Goal: Check status: Check status

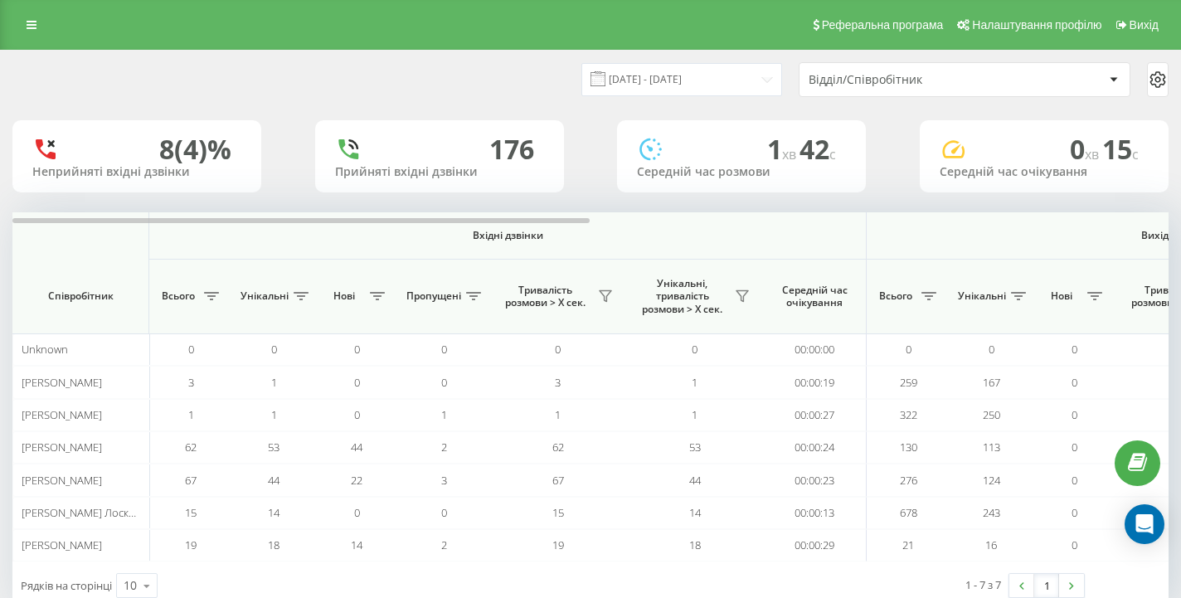
click at [835, 84] on div "Відділ/Співробітник" at bounding box center [908, 80] width 198 height 14
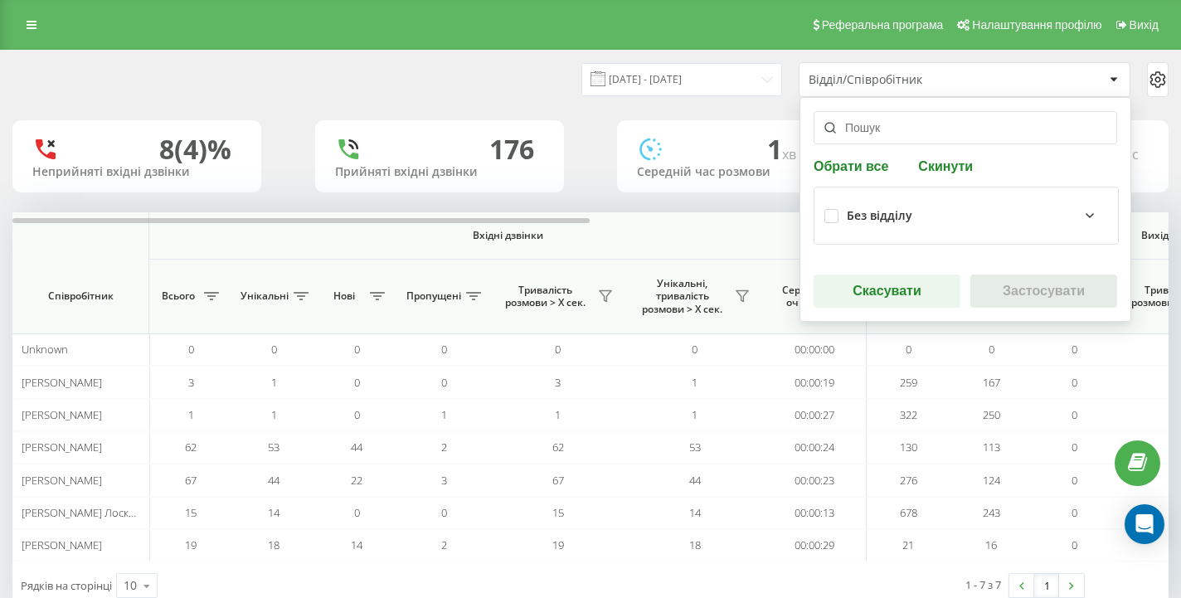
click at [849, 226] on div "Без відділу" at bounding box center [967, 215] width 284 height 37
click at [833, 209] on label at bounding box center [832, 209] width 14 height 0
click at [874, 222] on div "Без відділу" at bounding box center [977, 216] width 261 height 20
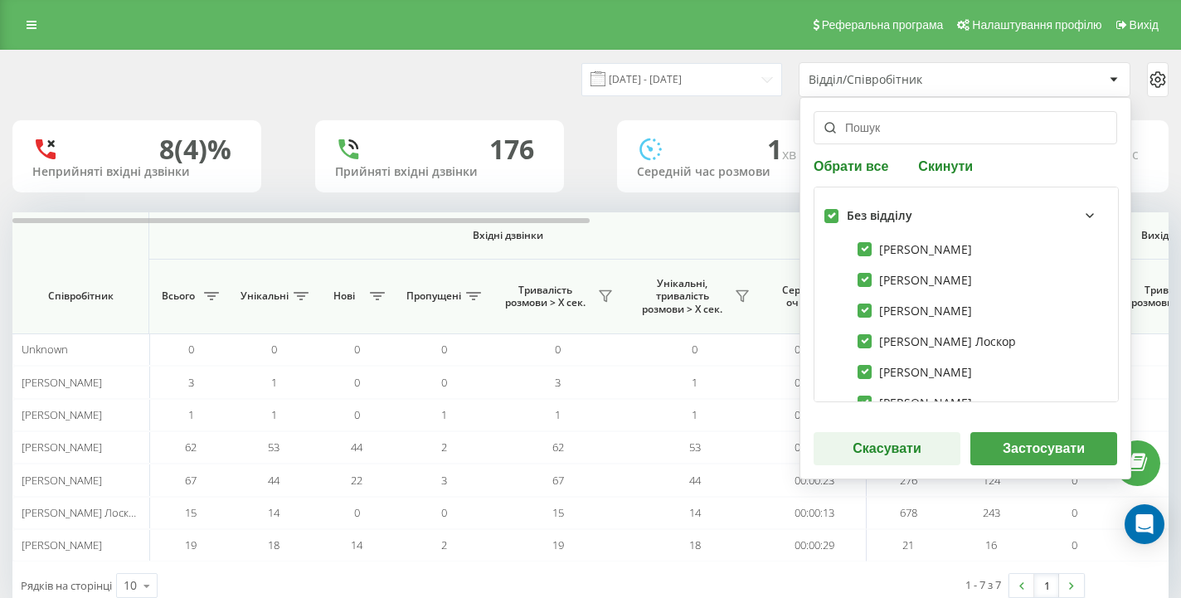
click at [827, 209] on label at bounding box center [832, 209] width 14 height 0
checkbox input "false"
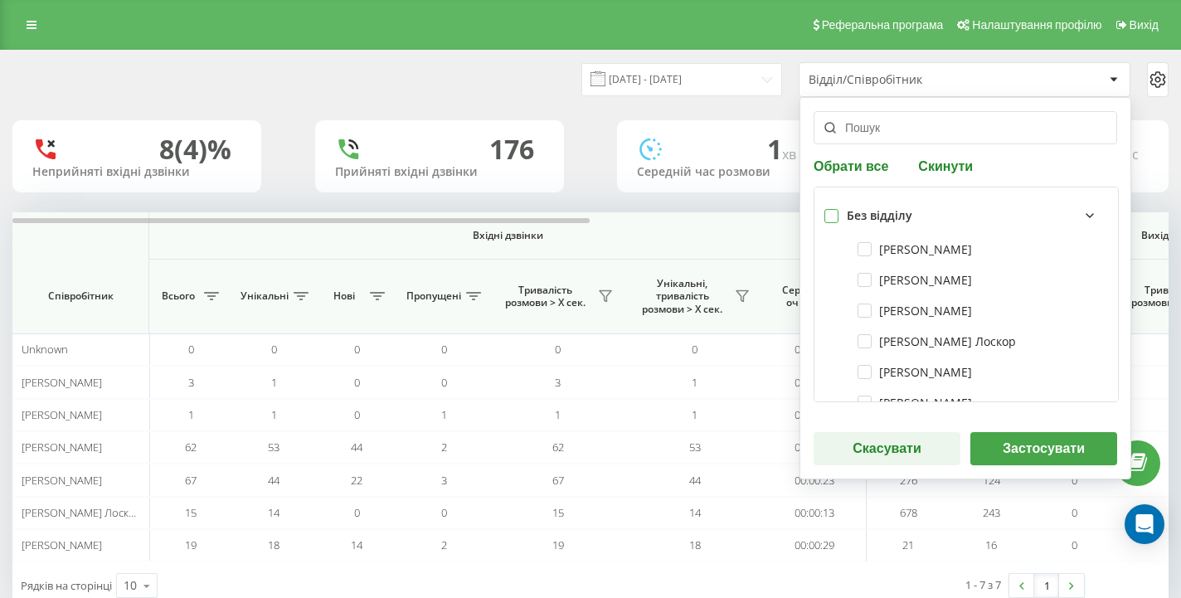
checkbox input "false"
click at [885, 334] on label "[PERSON_NAME] Лоскор" at bounding box center [937, 341] width 158 height 14
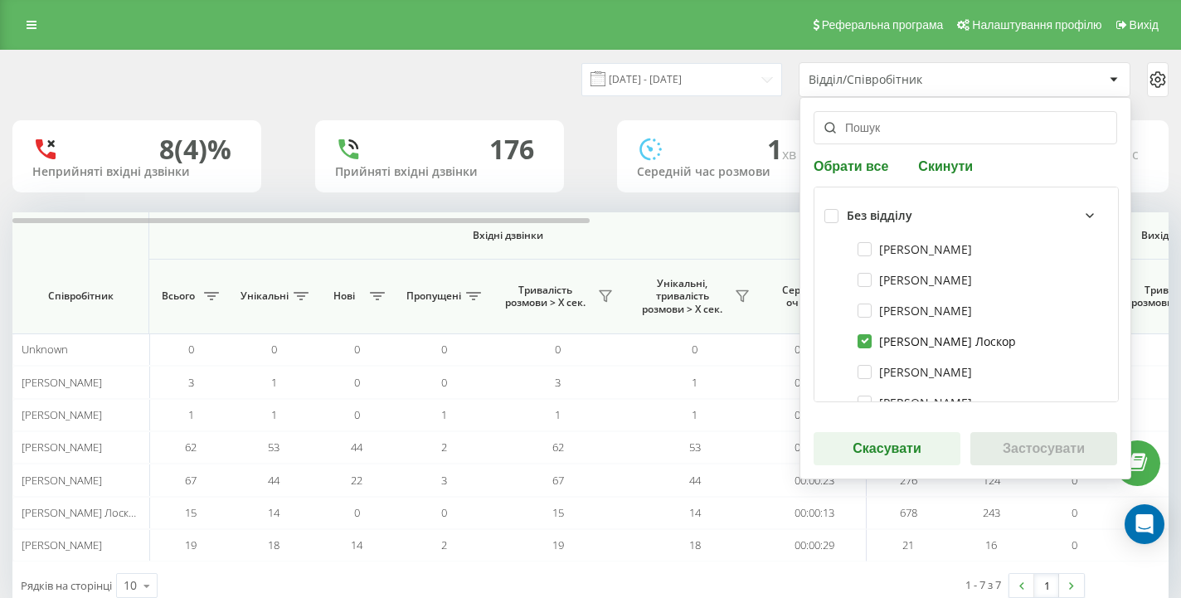
checkbox input "true"
click at [998, 457] on button "Застосувати" at bounding box center [1044, 448] width 147 height 33
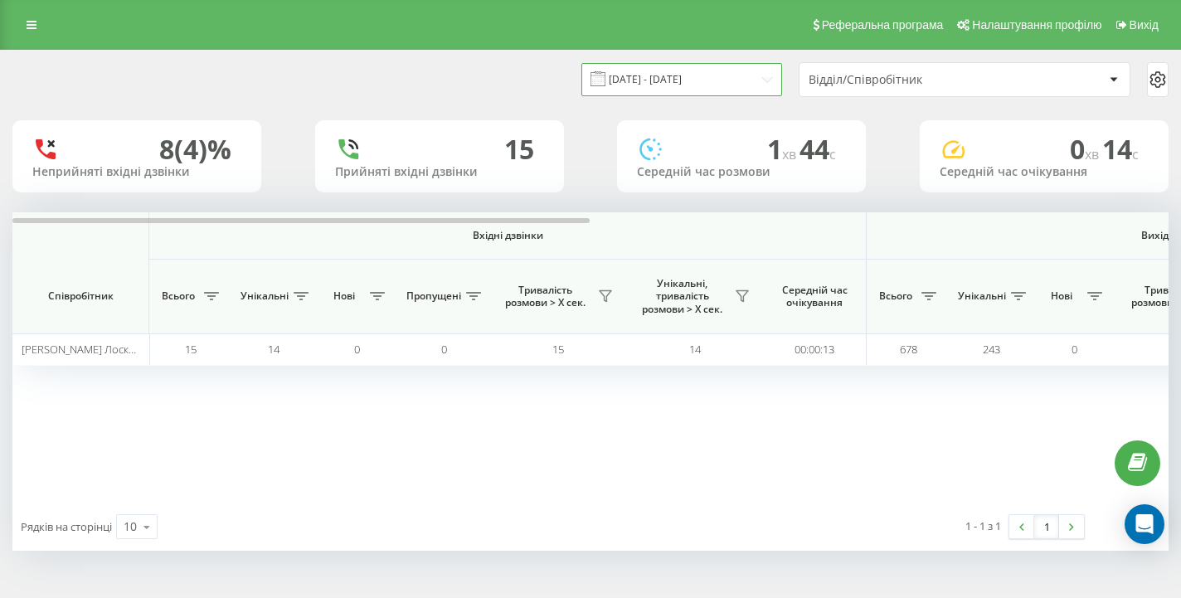
click at [749, 71] on input "[DATE] - [DATE]" at bounding box center [682, 79] width 201 height 32
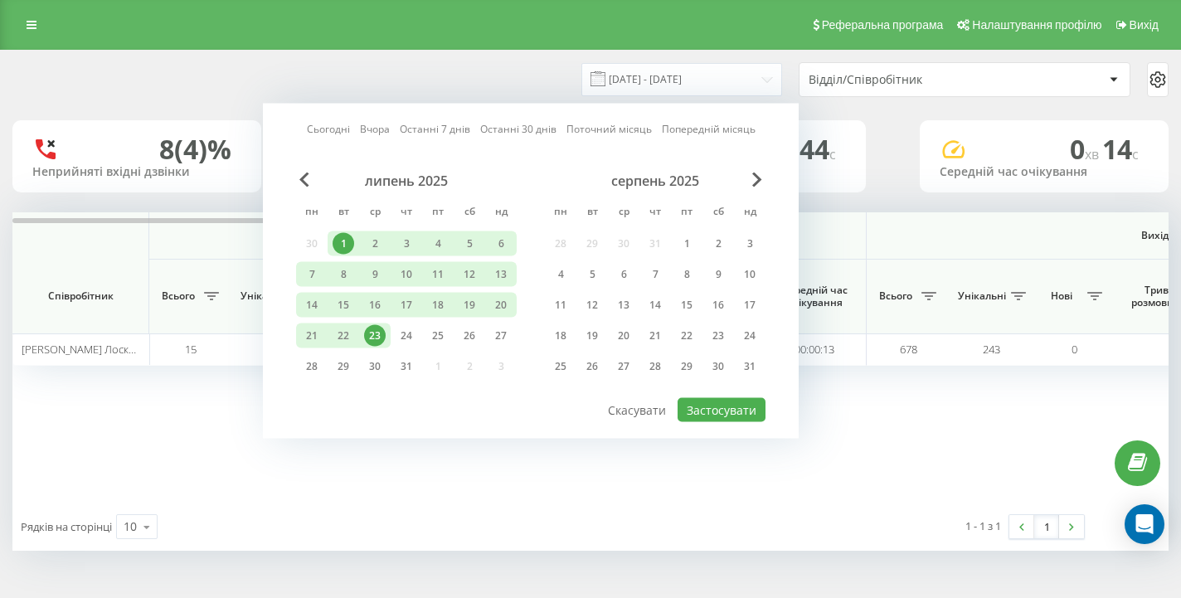
click at [382, 338] on div "23" at bounding box center [375, 336] width 22 height 22
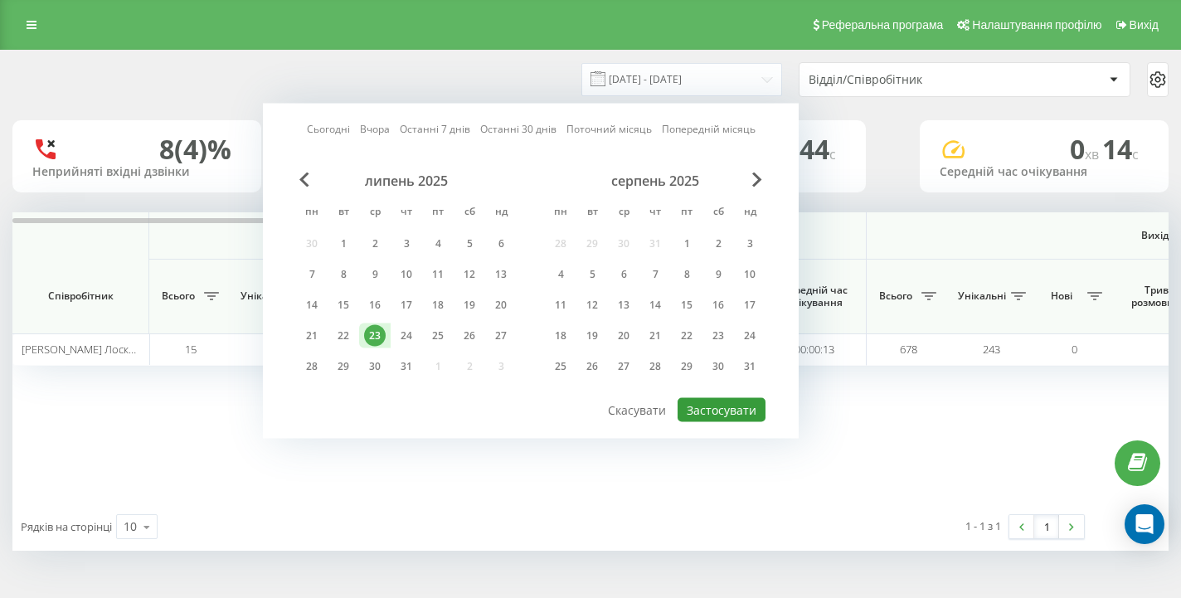
click at [718, 416] on button "Застосувати" at bounding box center [722, 410] width 88 height 24
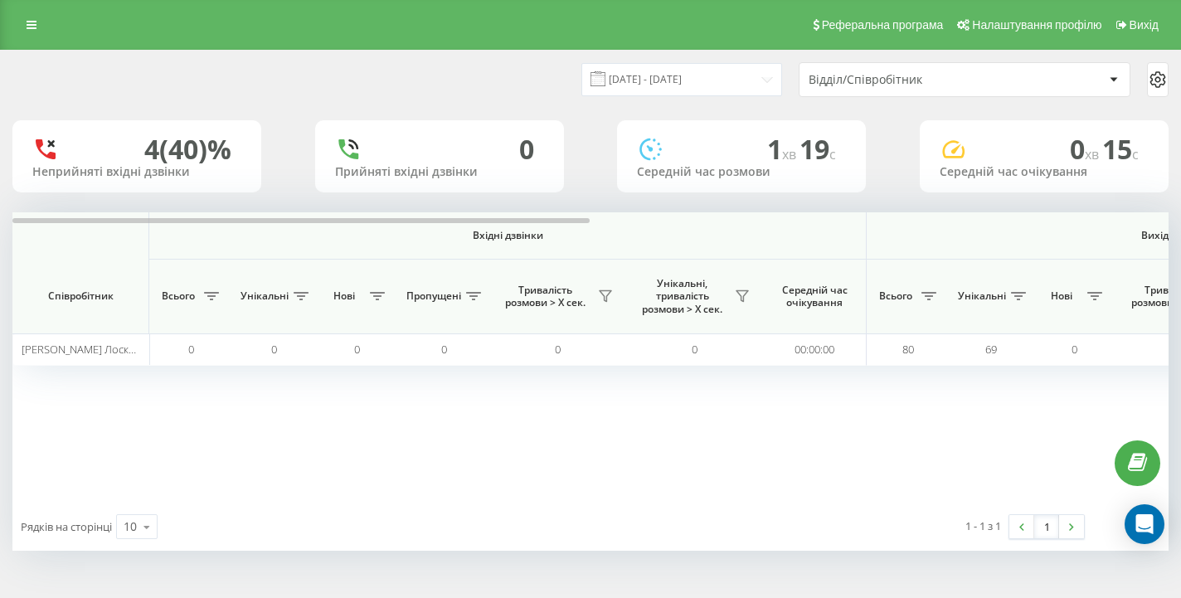
click at [838, 444] on div "Вхідні дзвінки Вихідні дзвінки Всі дзвінки Співробітник Всього Унікальні Нові П…" at bounding box center [590, 357] width 1157 height 290
click at [773, 77] on input "[DATE] - [DATE]" at bounding box center [682, 79] width 201 height 32
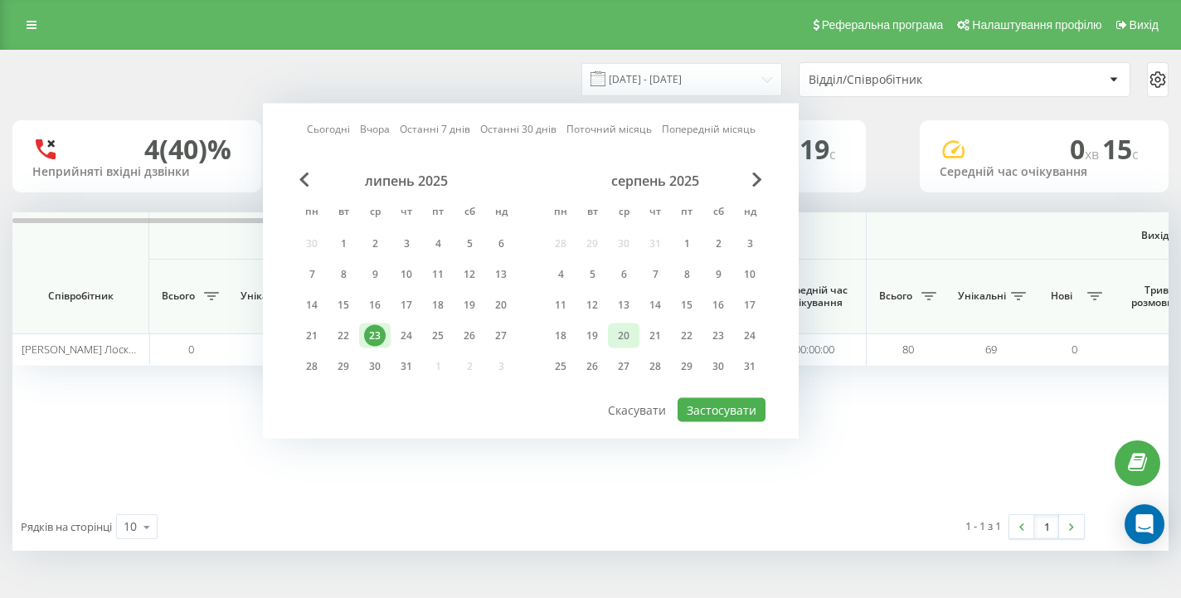
click at [634, 335] on div "20" at bounding box center [624, 336] width 22 height 22
click at [701, 405] on button "Застосувати" at bounding box center [722, 410] width 88 height 24
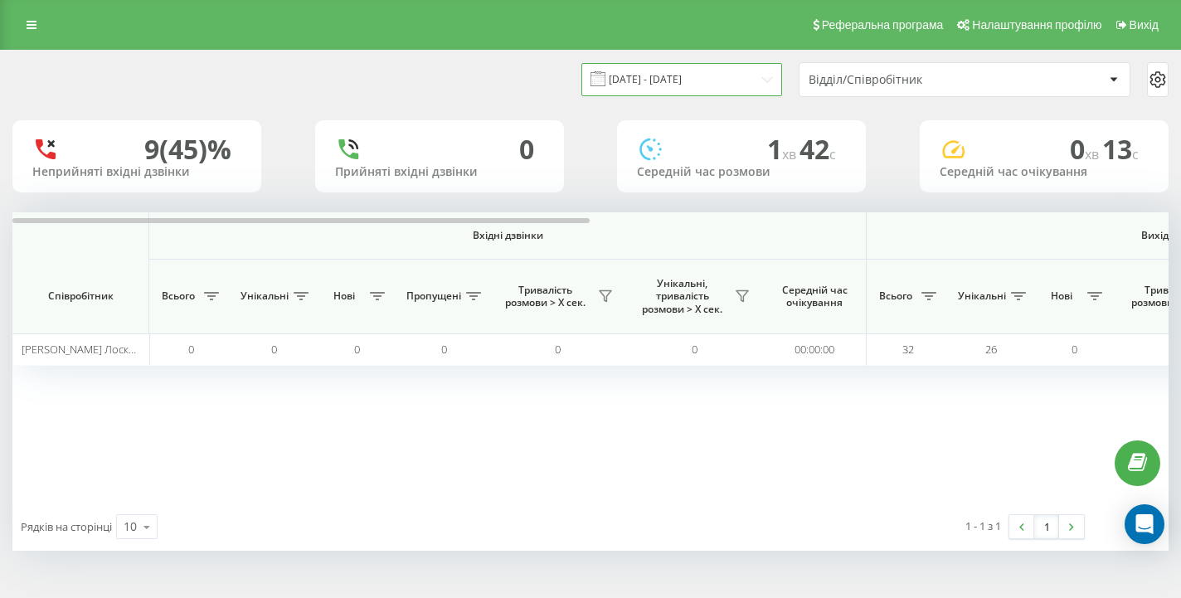
click at [756, 84] on input "[DATE] - [DATE]" at bounding box center [682, 79] width 201 height 32
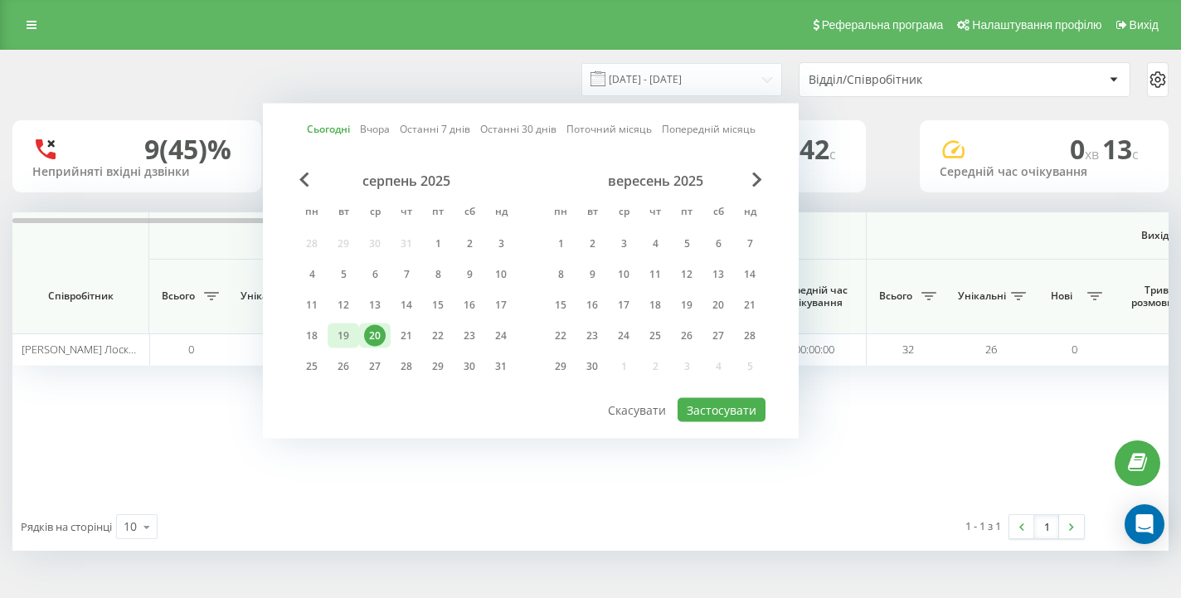
click at [348, 334] on div "19" at bounding box center [344, 336] width 22 height 22
click at [687, 412] on button "Застосувати" at bounding box center [722, 410] width 88 height 24
type input "[DATE] - [DATE]"
